Goal: Task Accomplishment & Management: Use online tool/utility

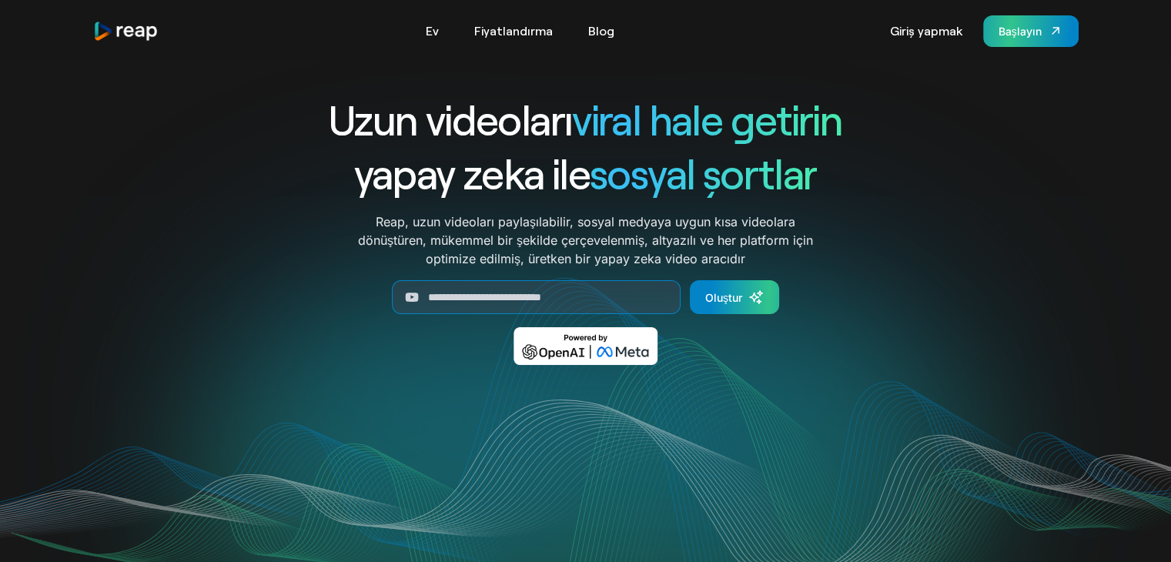
click at [1017, 38] on link "Başlayın" at bounding box center [1030, 31] width 95 height 32
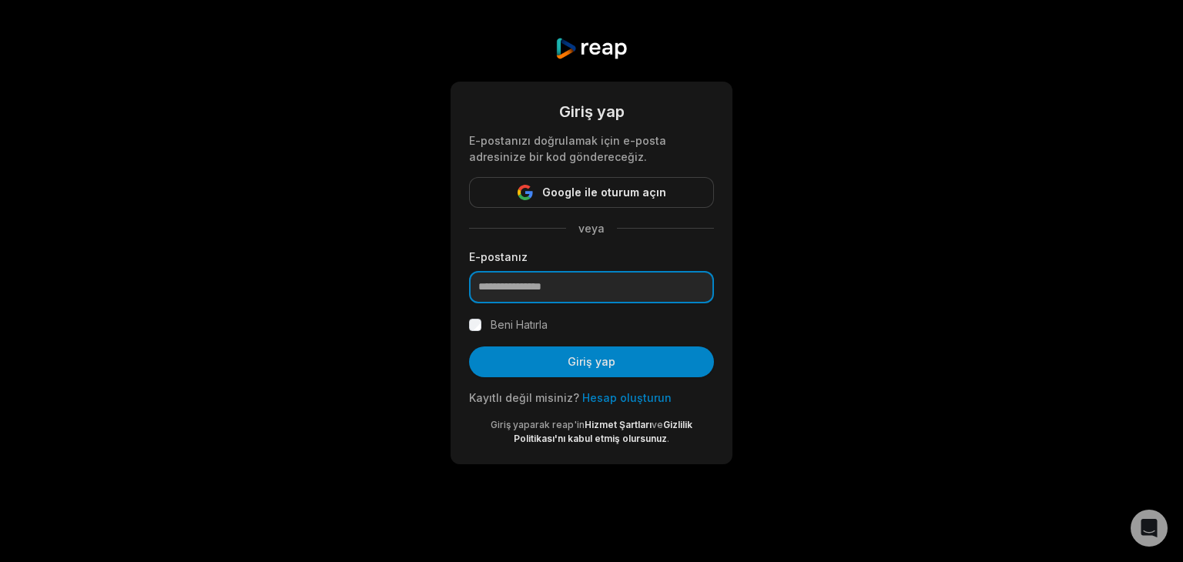
click at [594, 296] on input "email" at bounding box center [591, 287] width 245 height 32
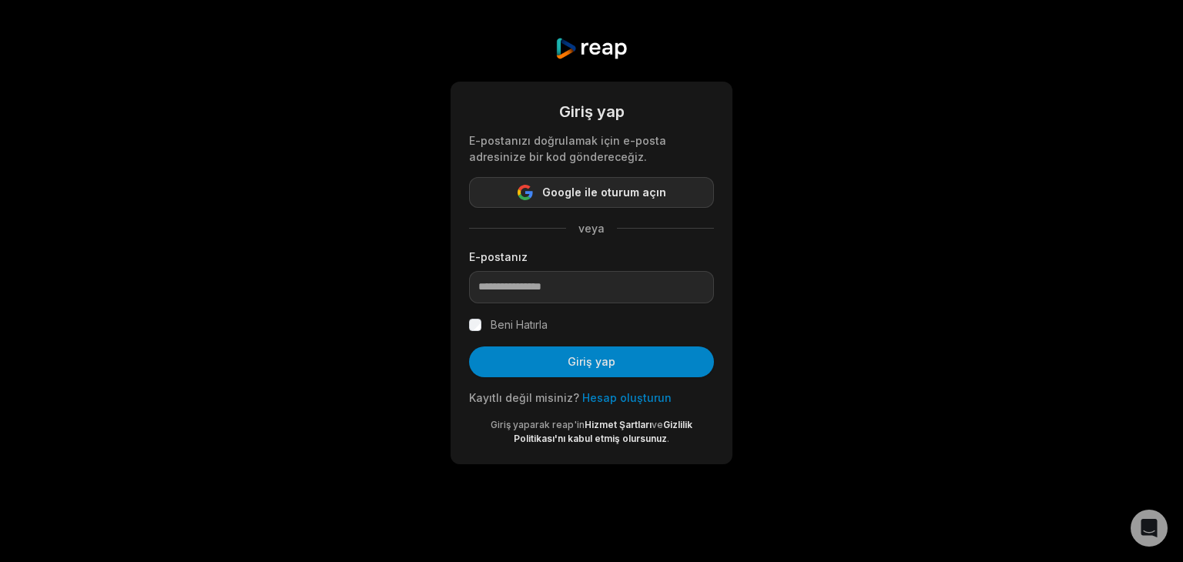
click at [636, 191] on font "Google ile oturum açın" at bounding box center [604, 192] width 124 height 13
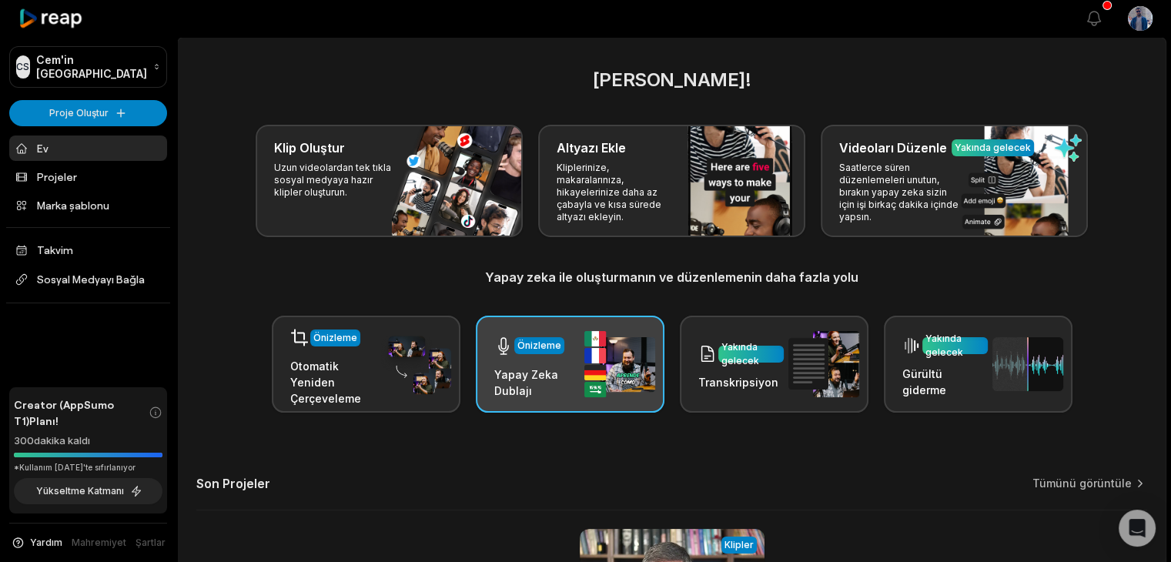
click at [567, 363] on div "Önizleme Yapay Zeka Dublajı" at bounding box center [536, 364] width 85 height 69
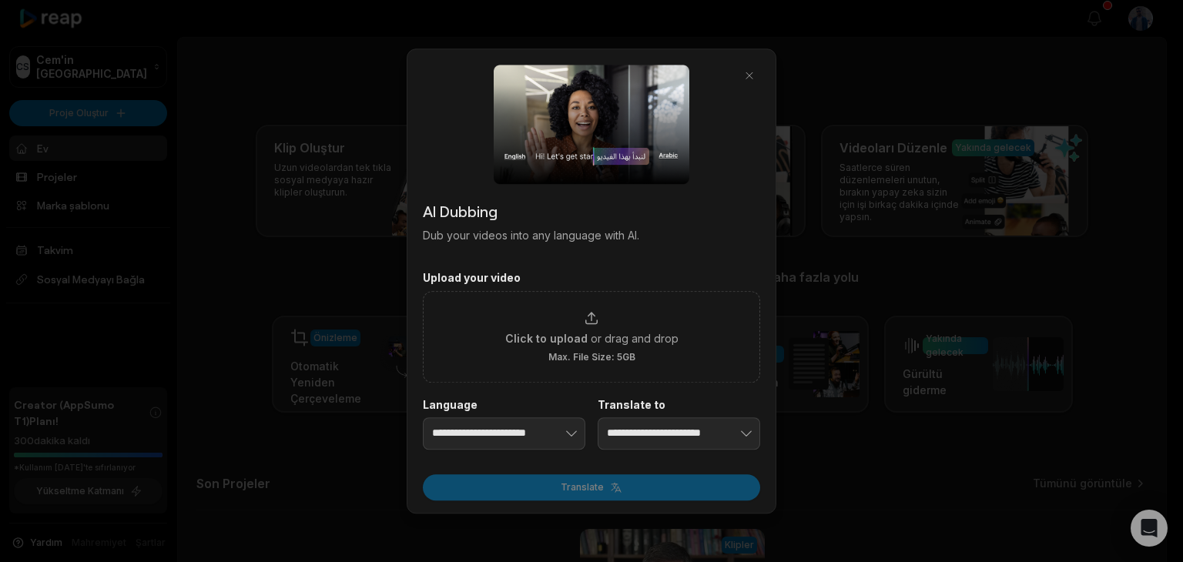
click at [854, 166] on div at bounding box center [591, 281] width 1183 height 562
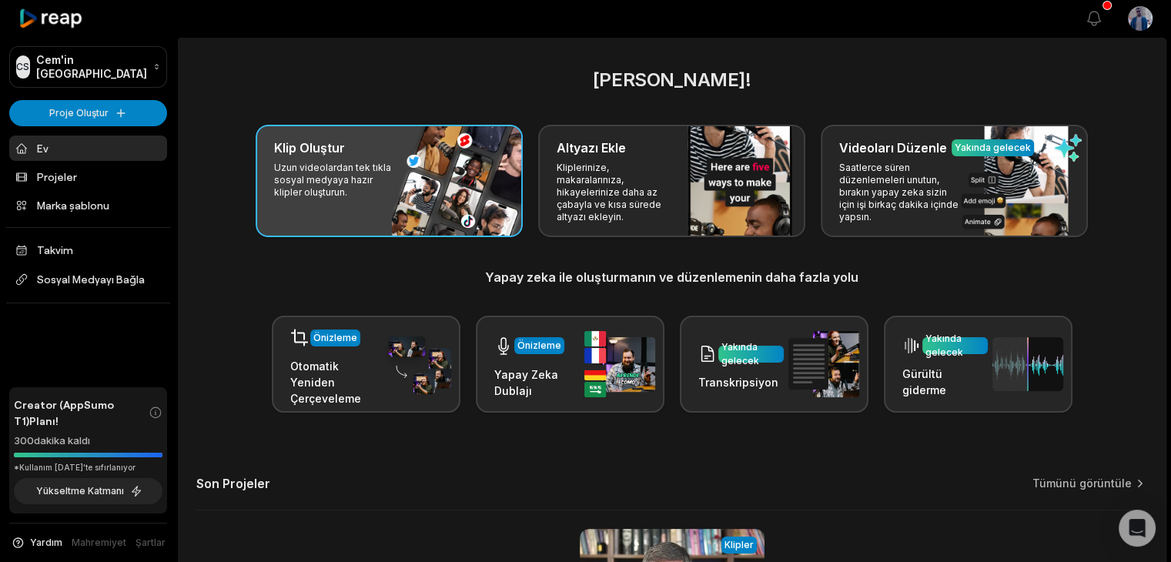
click at [463, 166] on div "Klip Oluştur Uzun videolardan tek tıkla sosyal medyaya hazır klipler oluşturun." at bounding box center [389, 181] width 267 height 112
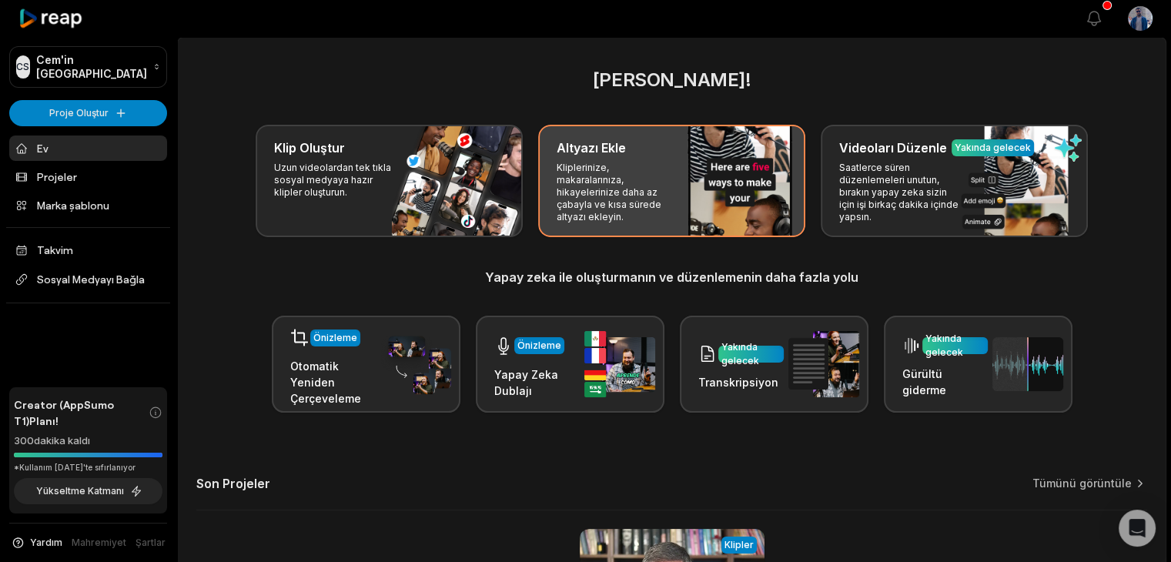
click at [700, 226] on div "Altyazı Ekle Kliplerinize, makaralarınıza, hikayelerinize daha az çabayla ve kı…" at bounding box center [671, 181] width 267 height 112
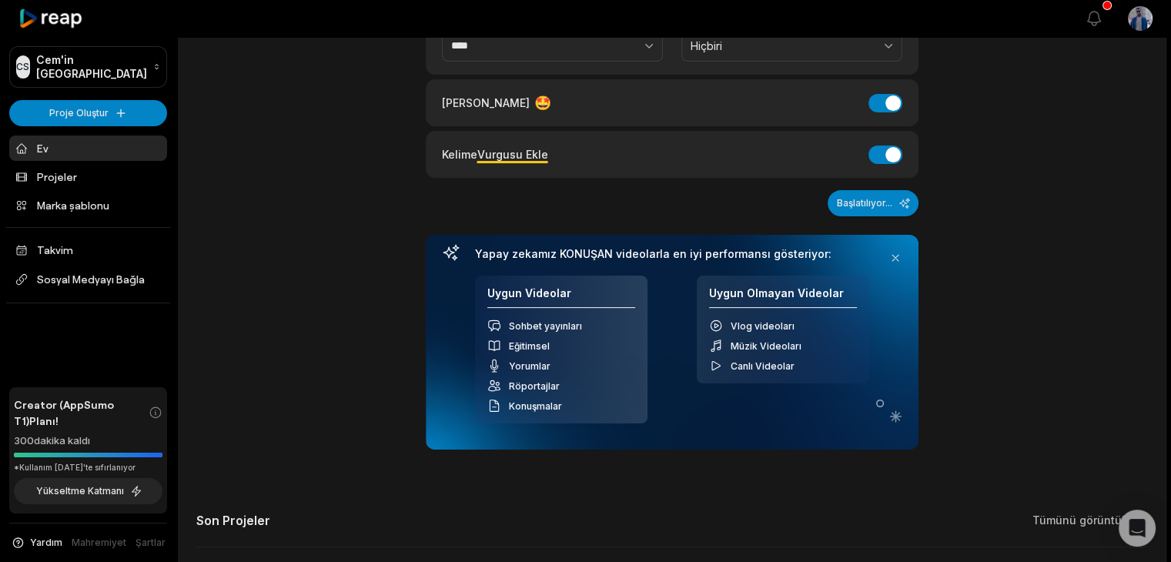
scroll to position [308, 0]
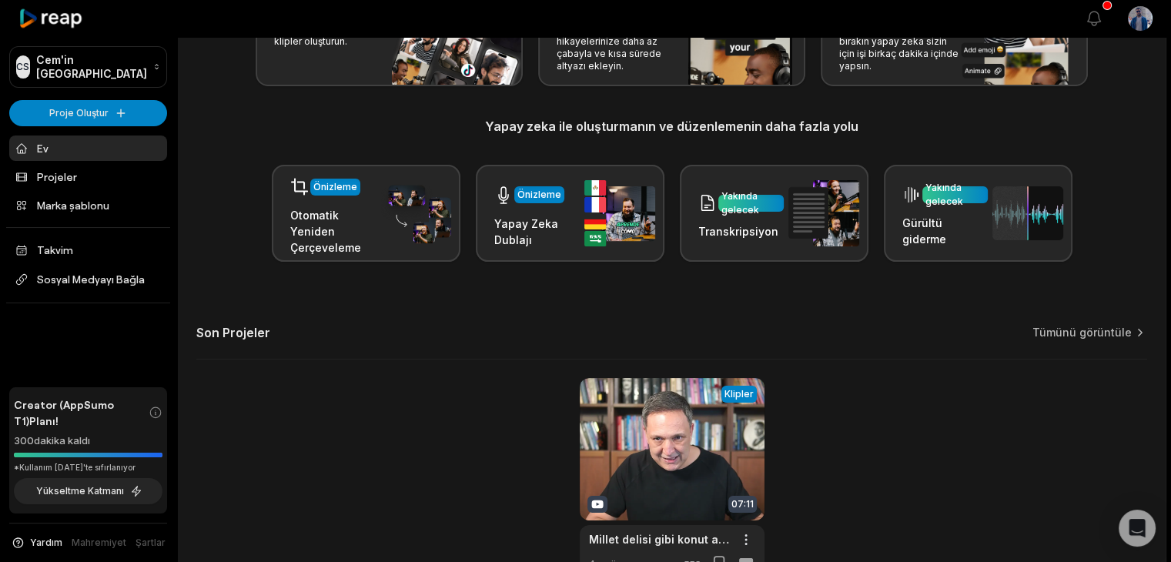
scroll to position [249, 0]
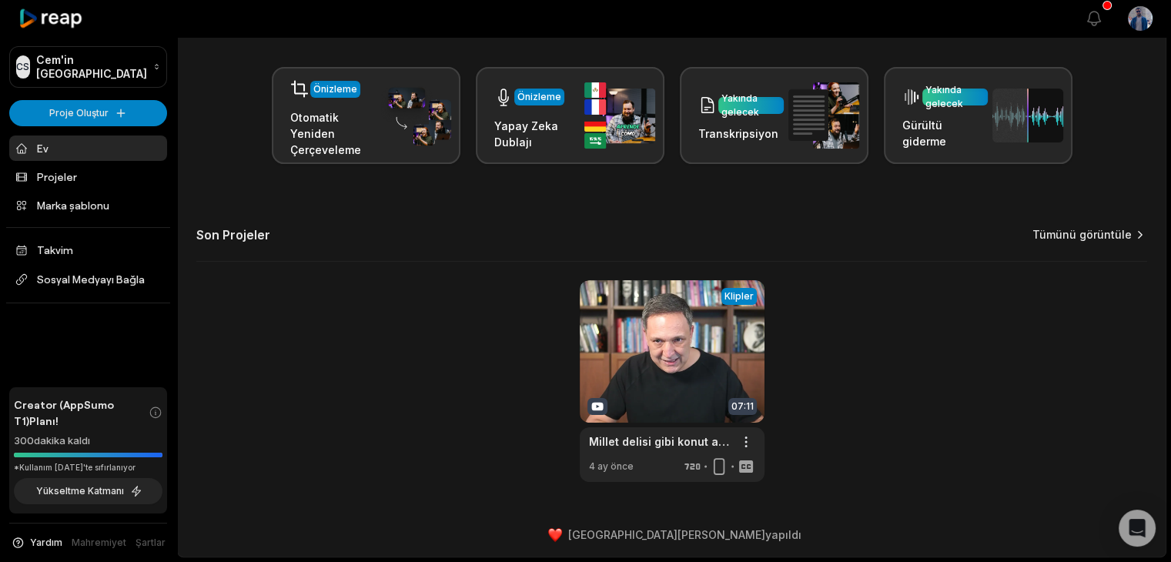
click at [1106, 232] on font "Tümünü görüntüle" at bounding box center [1081, 234] width 99 height 13
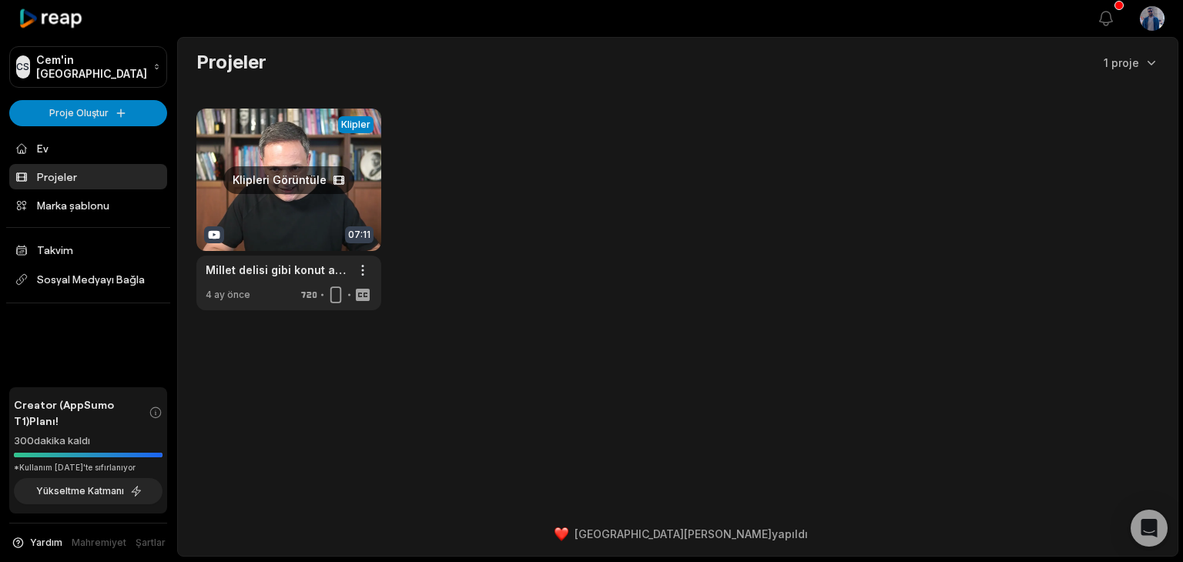
click at [273, 185] on link at bounding box center [288, 210] width 185 height 202
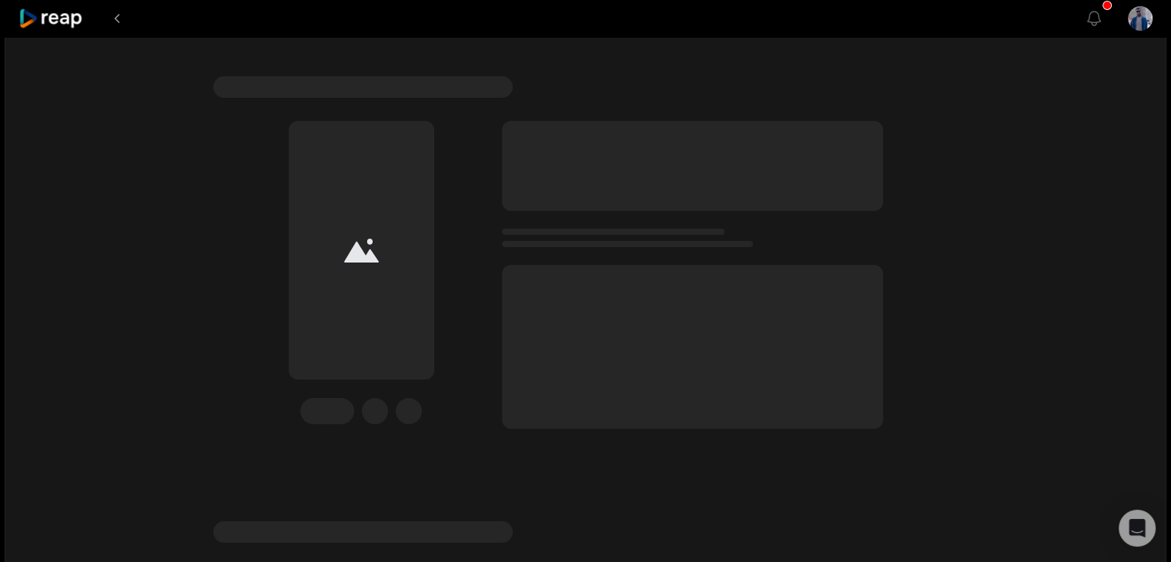
scroll to position [154, 0]
